Goal: Entertainment & Leisure: Consume media (video, audio)

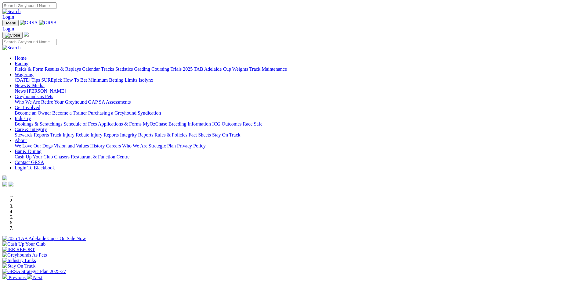
click at [133, 67] on link "Statistics" at bounding box center [124, 69] width 18 height 5
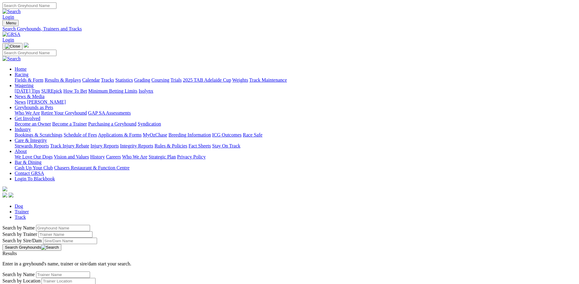
click at [90, 225] on input "Search by Greyhound name" at bounding box center [63, 228] width 54 height 6
type input "Second Base"
click at [61, 244] on button "Search Greyhounds" at bounding box center [31, 247] width 59 height 7
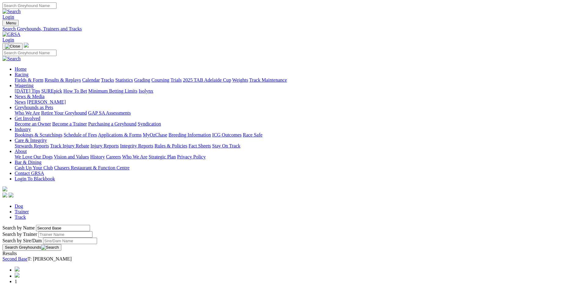
click at [27, 257] on link "Second Base" at bounding box center [14, 259] width 25 height 5
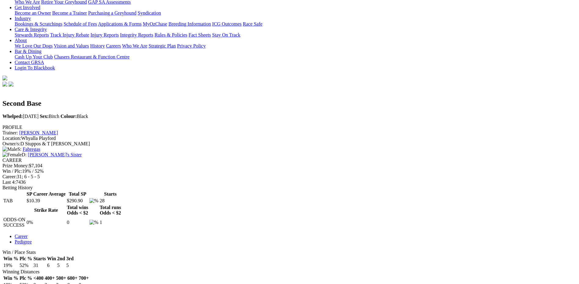
scroll to position [122, 0]
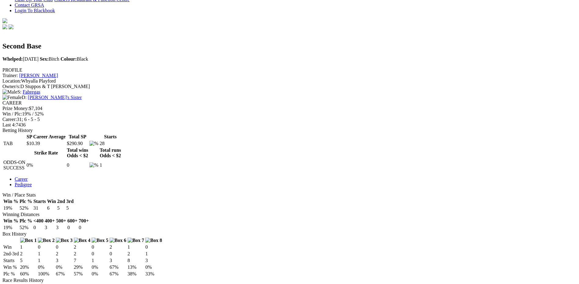
scroll to position [183, 0]
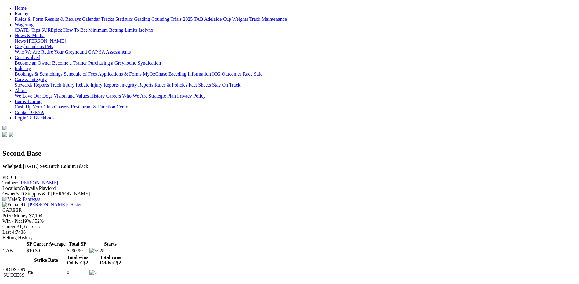
scroll to position [0, 0]
